Goal: Task Accomplishment & Management: Use online tool/utility

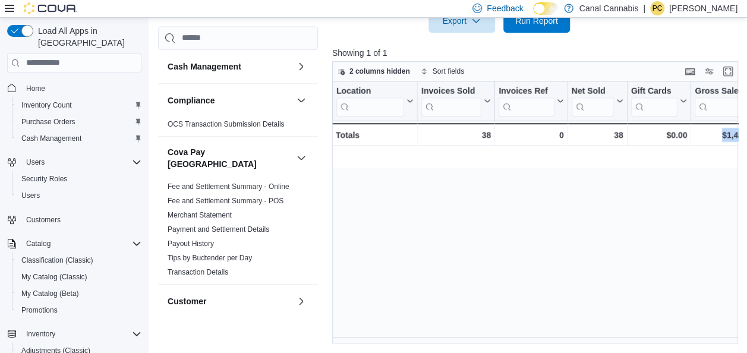
scroll to position [0, 1340]
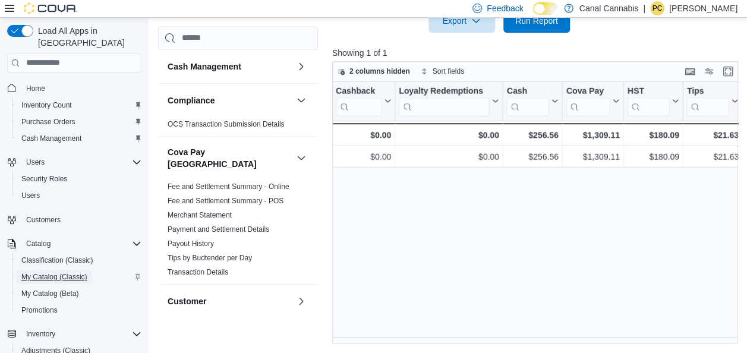
click at [43, 272] on span "My Catalog (Classic)" at bounding box center [54, 277] width 66 height 10
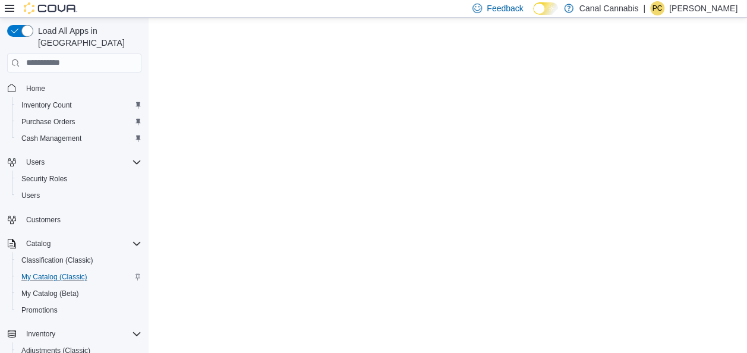
click at [43, 272] on span "My Catalog (Classic)" at bounding box center [54, 277] width 66 height 10
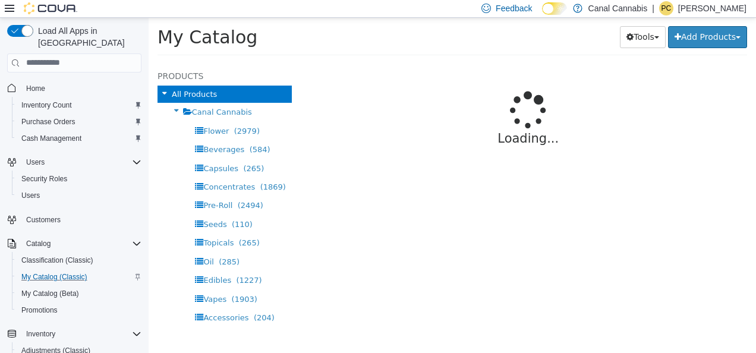
select select "**********"
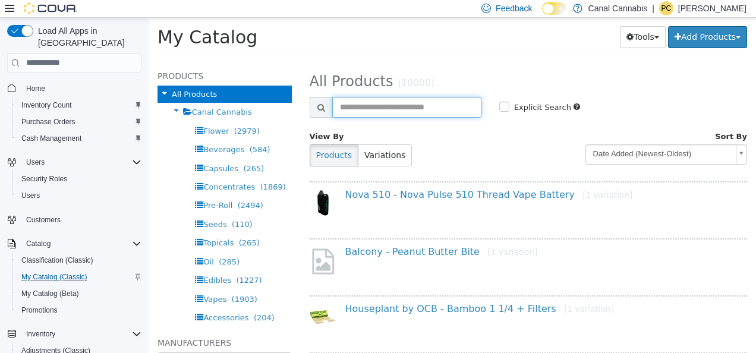
click at [395, 105] on input "text" at bounding box center [406, 106] width 149 height 21
type input "**********"
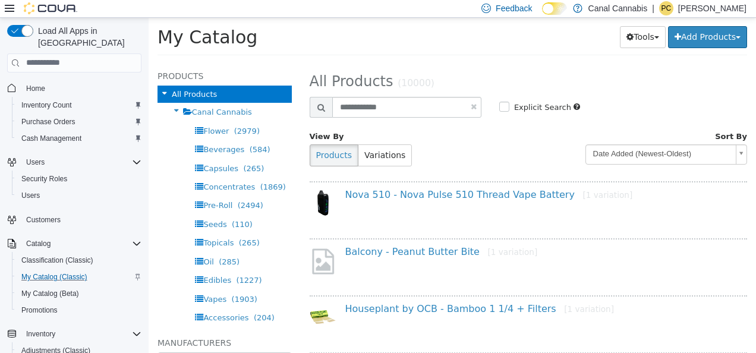
select select "**********"
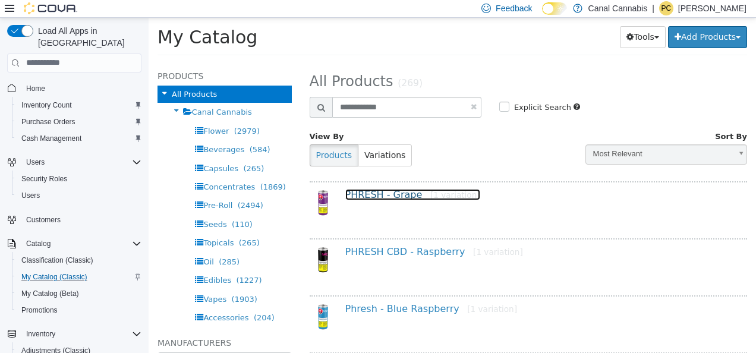
click at [375, 190] on link "PHRESH - Grape [1 variation]" at bounding box center [412, 193] width 135 height 11
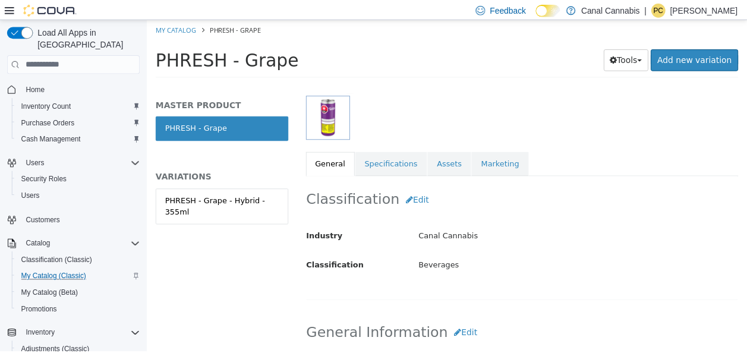
scroll to position [158, 0]
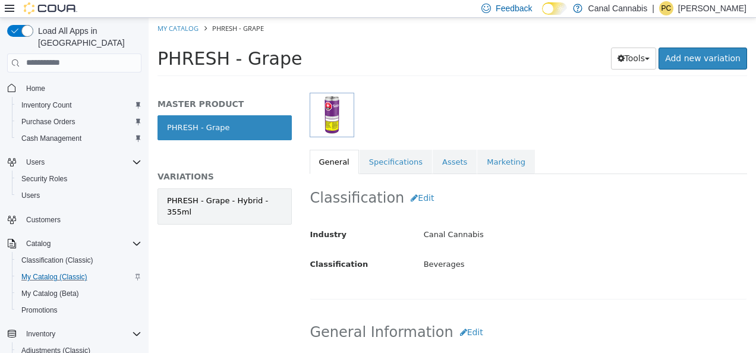
click at [212, 209] on div "PHRESH - Grape - Hybrid - 355ml" at bounding box center [224, 205] width 115 height 23
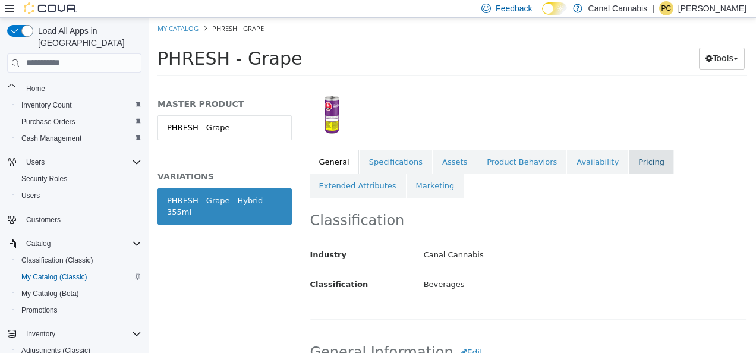
click at [637, 159] on link "Pricing" at bounding box center [651, 161] width 45 height 25
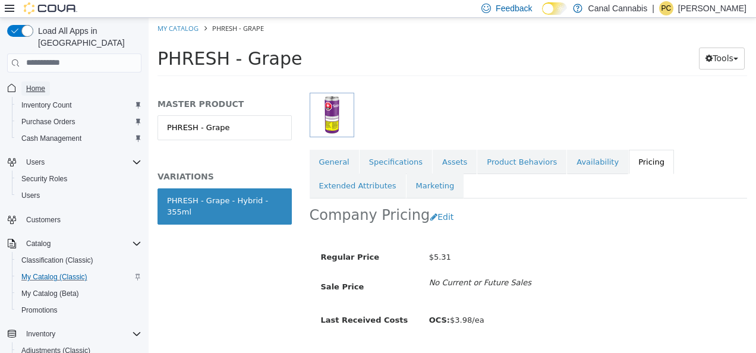
click at [38, 84] on span "Home" at bounding box center [35, 89] width 19 height 10
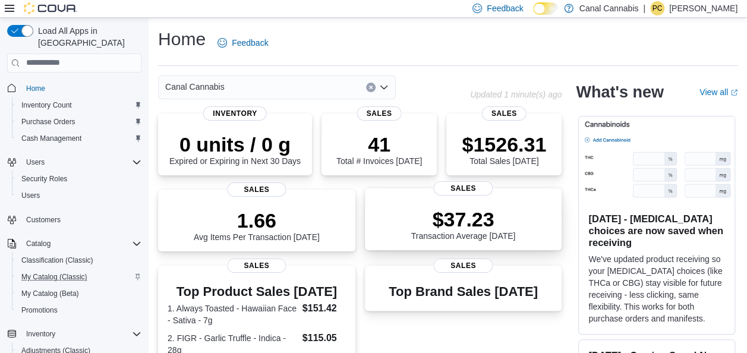
click at [472, 225] on p "$37.23" at bounding box center [463, 220] width 105 height 24
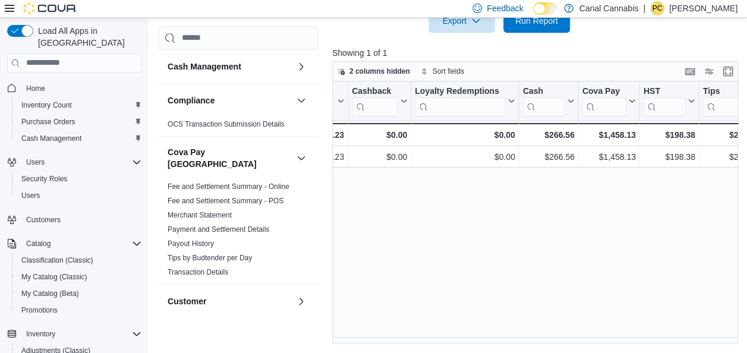
scroll to position [0, 1340]
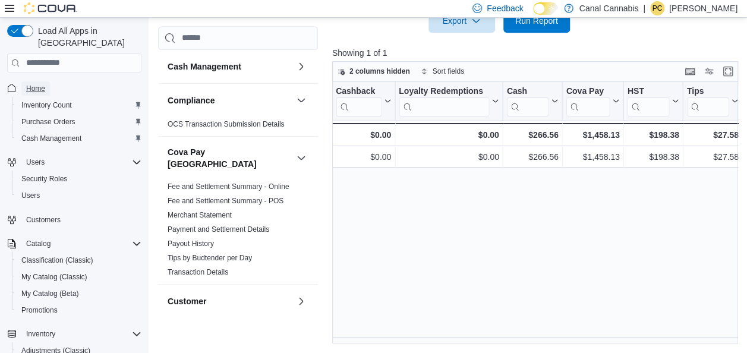
click at [43, 84] on span "Home" at bounding box center [35, 89] width 19 height 10
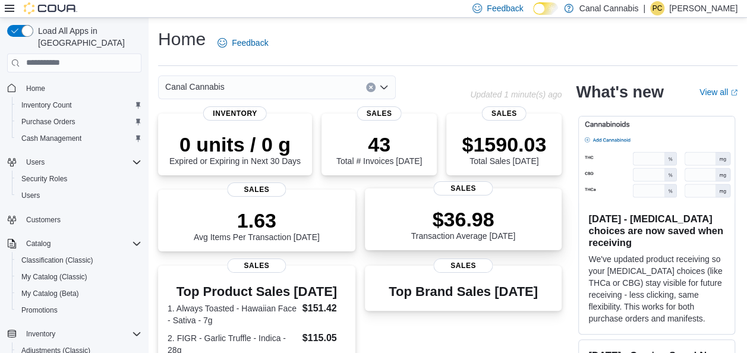
click at [469, 225] on p "$36.98" at bounding box center [463, 220] width 105 height 24
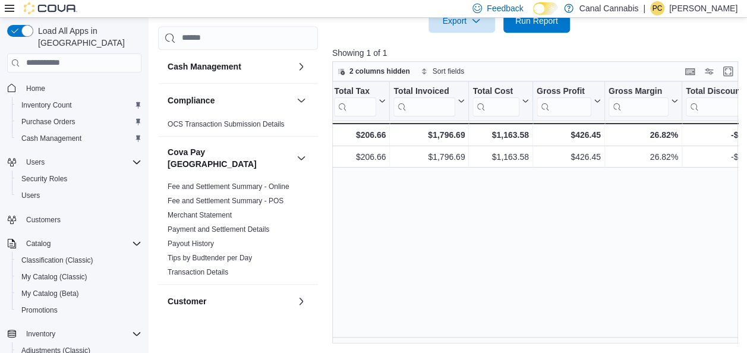
scroll to position [0, 483]
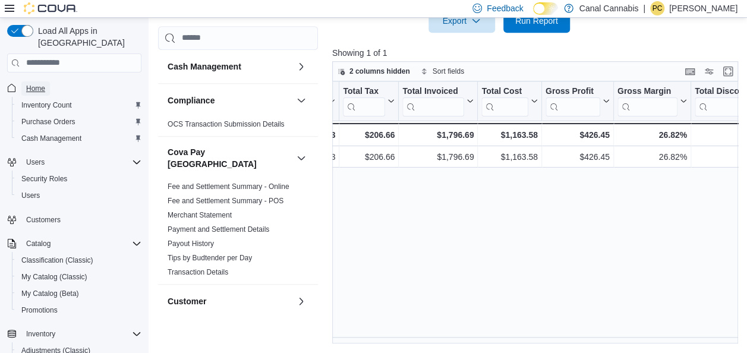
click at [38, 84] on span "Home" at bounding box center [35, 89] width 19 height 10
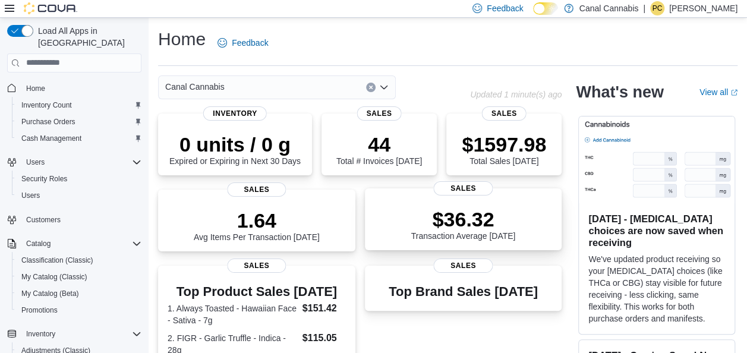
click at [450, 231] on p "$36.32" at bounding box center [463, 220] width 105 height 24
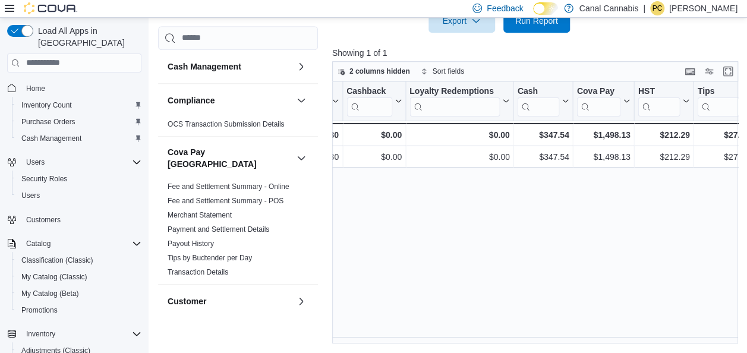
scroll to position [0, 1340]
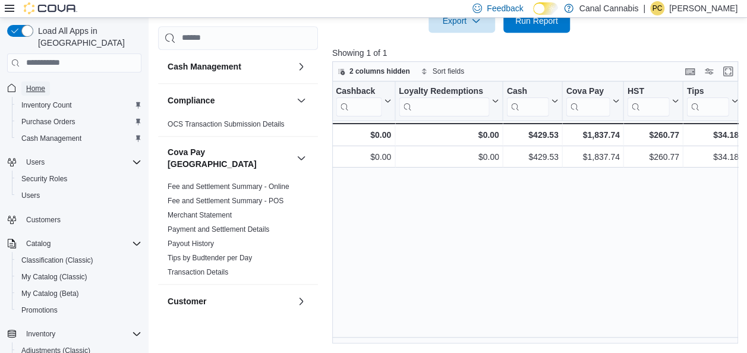
click at [39, 84] on span "Home" at bounding box center [35, 89] width 19 height 10
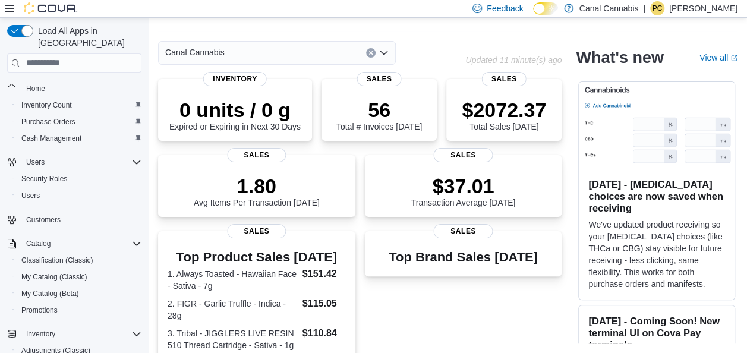
scroll to position [401, 0]
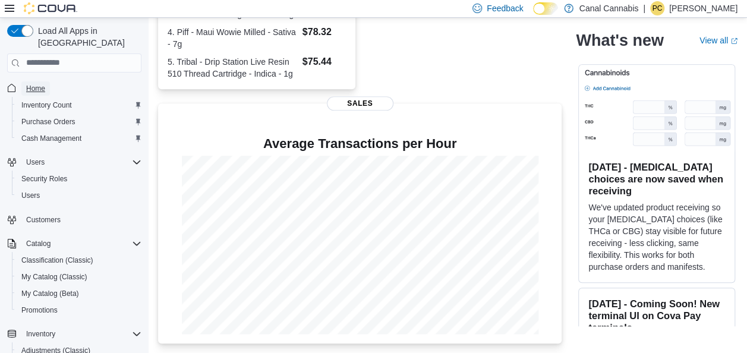
click at [33, 84] on span "Home" at bounding box center [35, 89] width 19 height 10
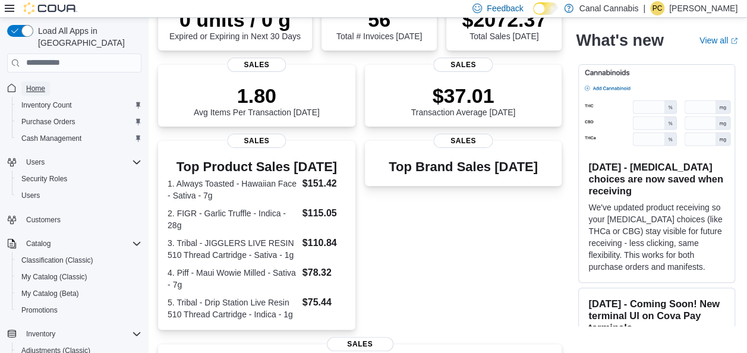
scroll to position [143, 0]
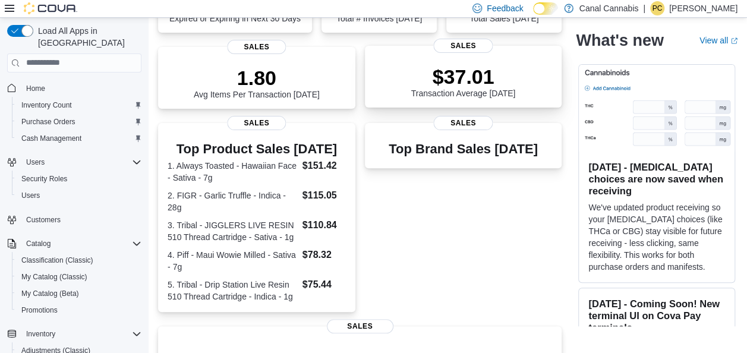
click at [458, 86] on p "$37.01" at bounding box center [463, 77] width 105 height 24
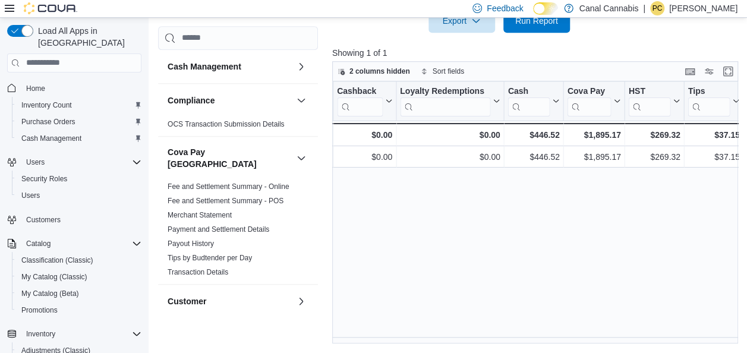
scroll to position [0, 1340]
click at [37, 84] on span "Home" at bounding box center [35, 89] width 19 height 10
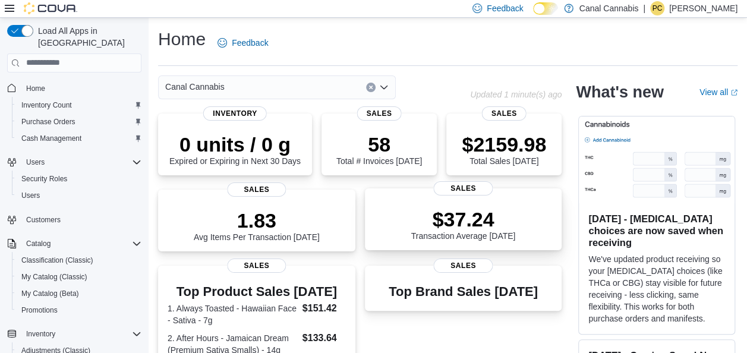
click at [476, 226] on p "$37.24" at bounding box center [463, 220] width 105 height 24
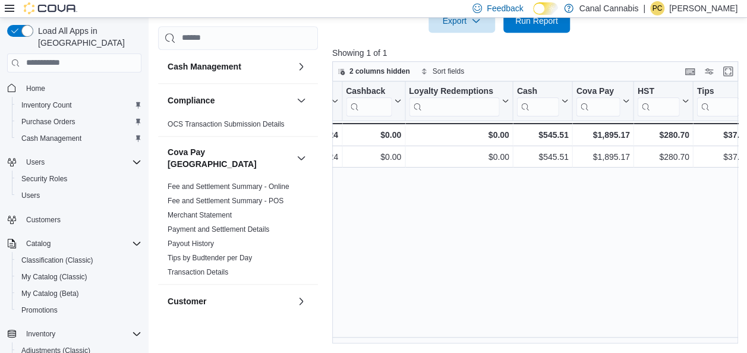
scroll to position [0, 1340]
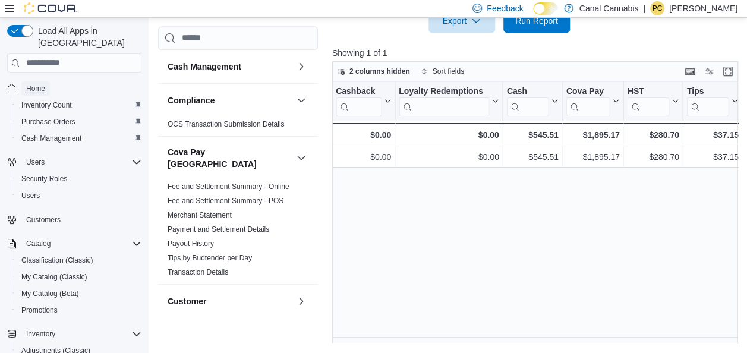
click at [40, 84] on span "Home" at bounding box center [35, 89] width 19 height 10
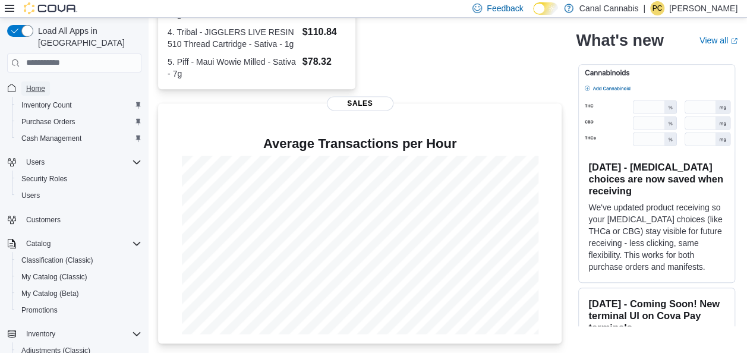
scroll to position [389, 0]
